Goal: Complete application form: Complete application form

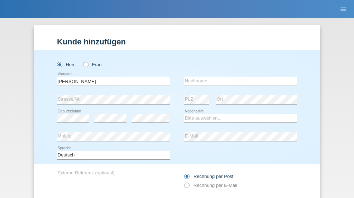
type input "[PERSON_NAME]"
click at [238, 77] on input "text" at bounding box center [240, 81] width 113 height 9
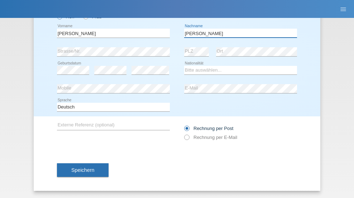
type input "[PERSON_NAME]"
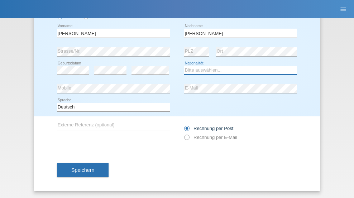
select select "CH"
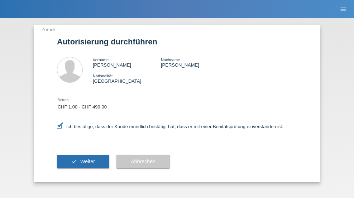
select select "1"
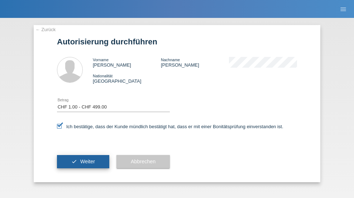
click at [83, 161] on span "Weiter" at bounding box center [87, 162] width 15 height 6
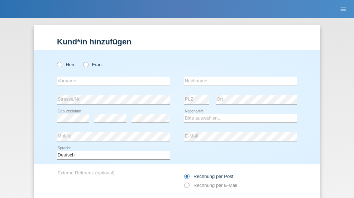
radio input "true"
click at [111, 77] on input "text" at bounding box center [113, 81] width 113 height 9
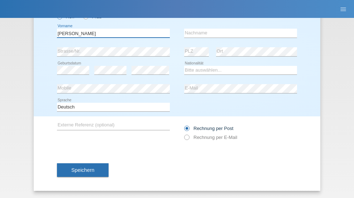
type input "[PERSON_NAME]"
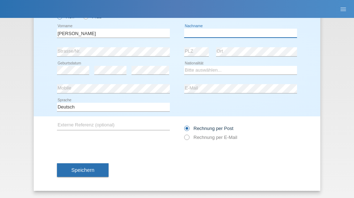
click at [238, 33] on input "text" at bounding box center [240, 33] width 113 height 9
type input "Amaral"
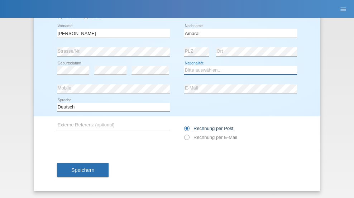
select select "PT"
select select "C"
select select "06"
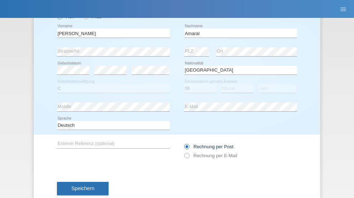
select select "07"
select select "2019"
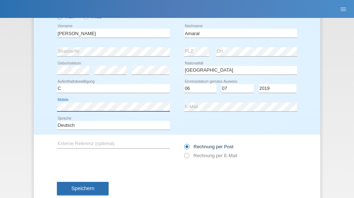
scroll to position [66, 0]
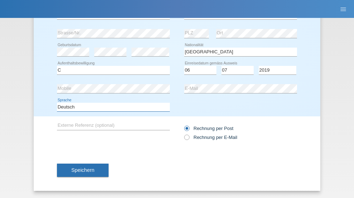
select select "en"
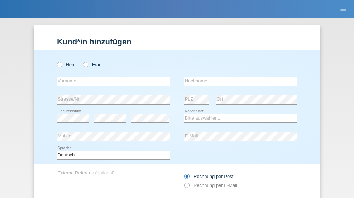
radio input "true"
click at [111, 77] on input "text" at bounding box center [113, 81] width 113 height 9
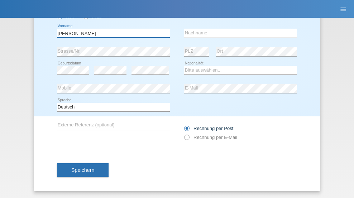
type input "[PERSON_NAME]"
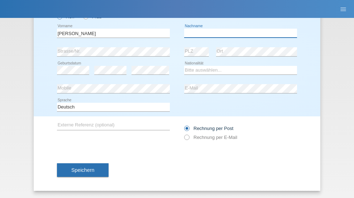
click at [238, 33] on input "text" at bounding box center [240, 33] width 113 height 9
type input "[PERSON_NAME]"
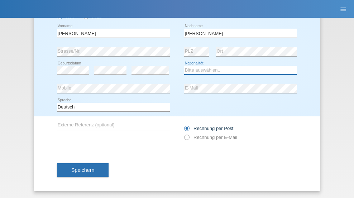
select select "DE"
select select "C"
select select "05"
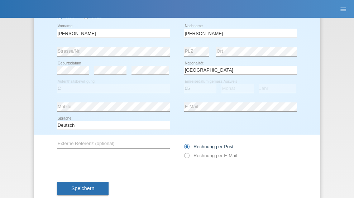
select select "04"
select select "2021"
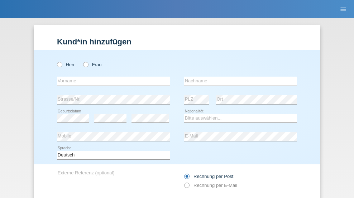
radio input "true"
click at [111, 77] on input "text" at bounding box center [113, 81] width 113 height 9
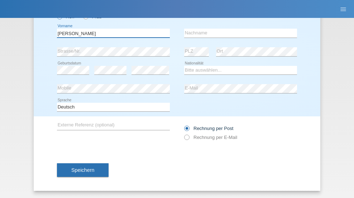
type input "[PERSON_NAME]"
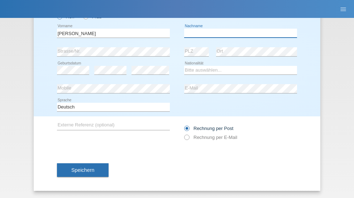
click at [238, 33] on input "text" at bounding box center [240, 33] width 113 height 9
type input "[DEMOGRAPHIC_DATA]"
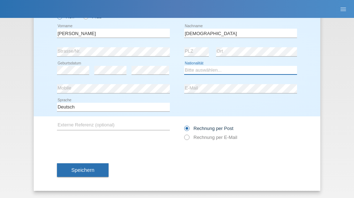
select select "CH"
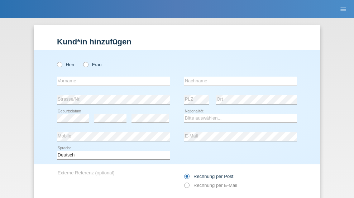
radio input "true"
click at [111, 77] on input "text" at bounding box center [113, 81] width 113 height 9
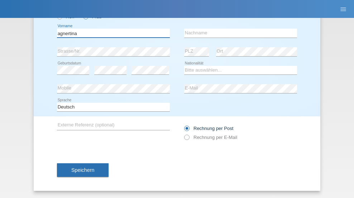
type input "agnertina"
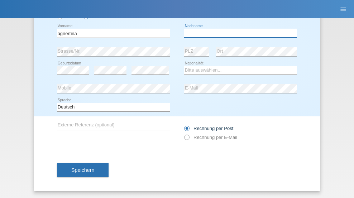
click at [238, 33] on input "text" at bounding box center [240, 33] width 113 height 9
type input "noshaj"
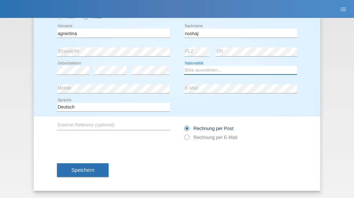
select select "NL"
select select "C"
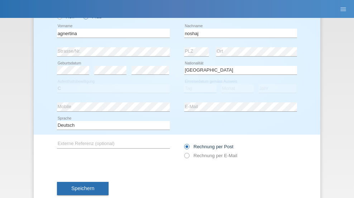
select select "01"
select select "08"
select select "2021"
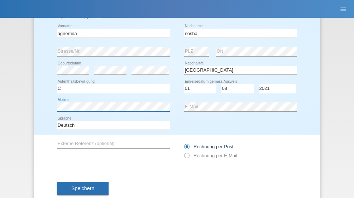
scroll to position [66, 0]
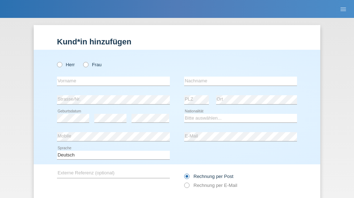
radio input "true"
click at [111, 77] on input "text" at bounding box center [113, 81] width 113 height 9
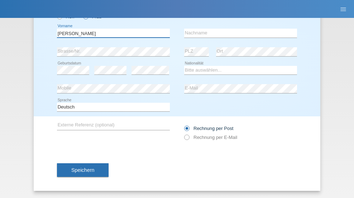
type input "[PERSON_NAME]"
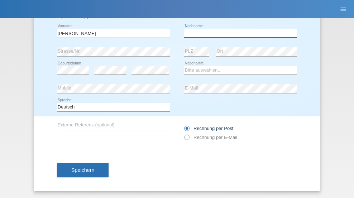
click at [238, 33] on input "text" at bounding box center [240, 33] width 113 height 9
type input "Pinzo"
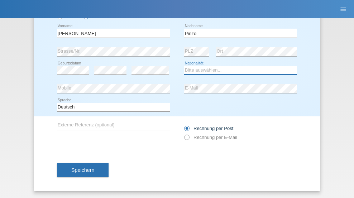
select select "CH"
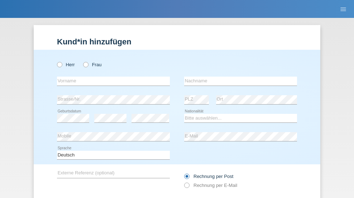
radio input "true"
click at [111, 77] on input "text" at bounding box center [113, 81] width 113 height 9
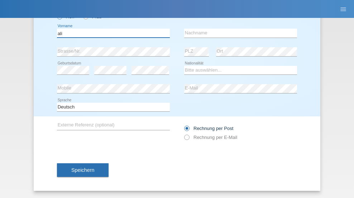
type input "ali"
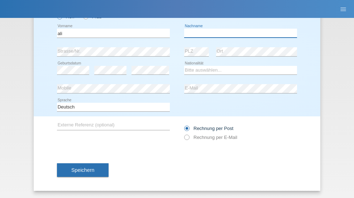
click at [238, 33] on input "text" at bounding box center [240, 33] width 113 height 9
type input "Amini"
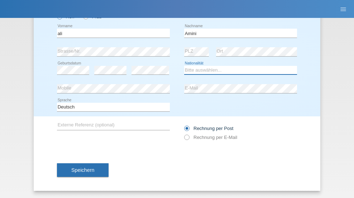
select select "AF"
select select "C"
select select "18"
select select "08"
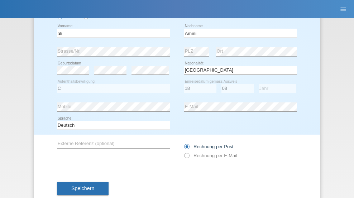
select select "2015"
